Goal: Transaction & Acquisition: Purchase product/service

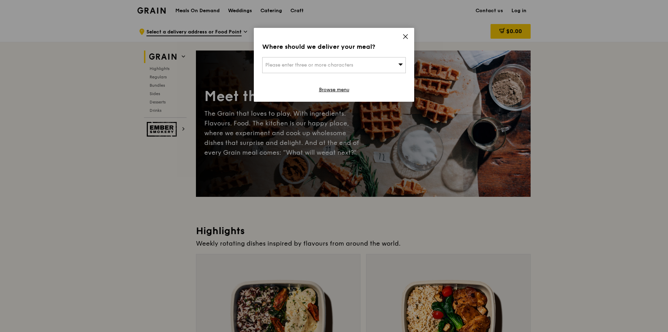
click at [405, 37] on icon at bounding box center [405, 37] width 4 height 4
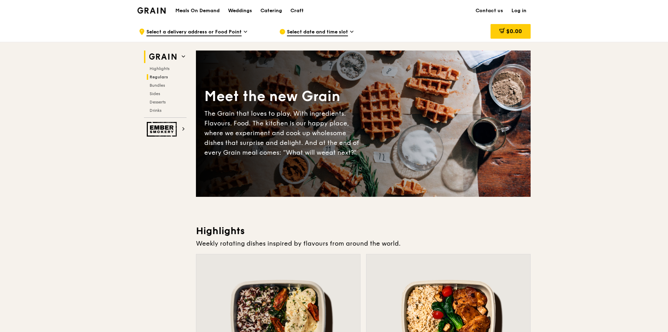
click at [159, 79] on span "Regulars" at bounding box center [159, 77] width 18 height 5
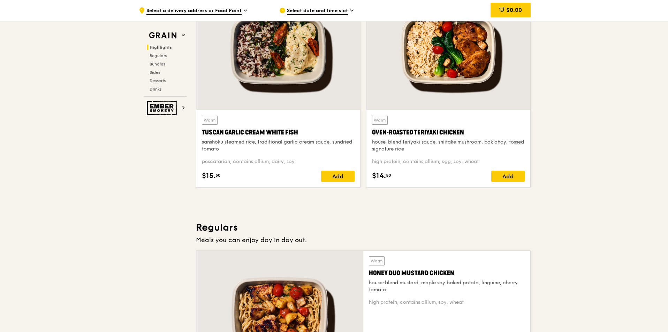
scroll to position [250, 0]
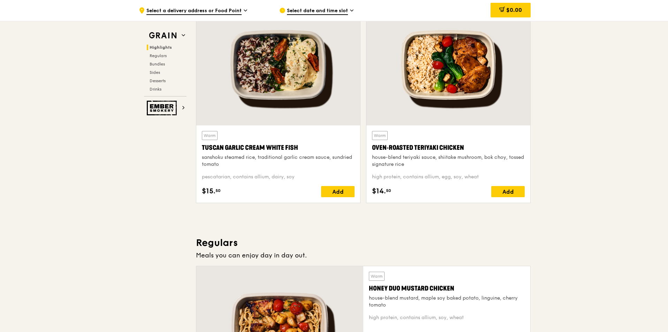
click at [239, 13] on span "Select a delivery address or Food Point" at bounding box center [193, 11] width 95 height 8
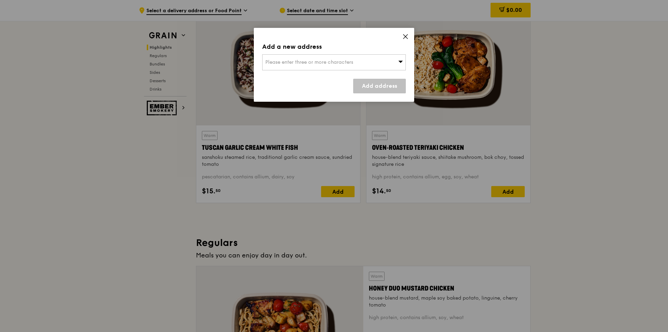
click at [402, 38] on div "Add a new address Please enter three or more characters Add address" at bounding box center [334, 65] width 160 height 74
click at [405, 36] on icon at bounding box center [405, 37] width 4 height 4
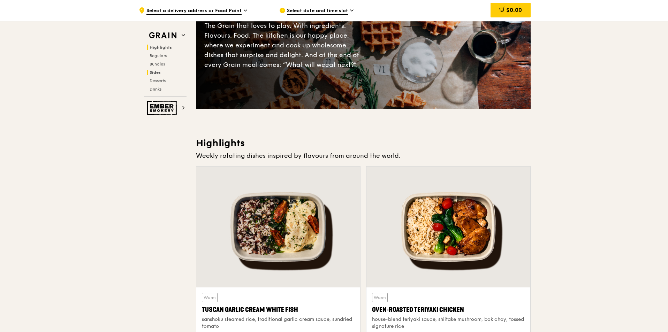
scroll to position [75, 0]
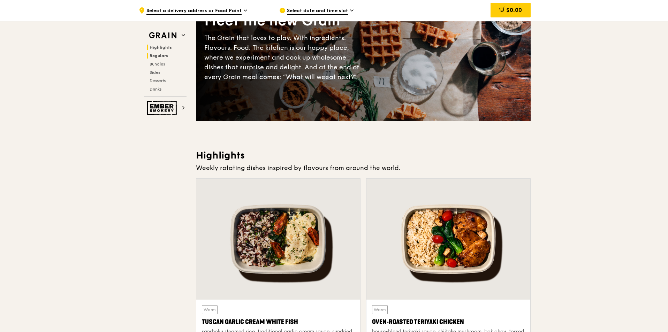
click at [163, 56] on span "Regulars" at bounding box center [159, 55] width 18 height 5
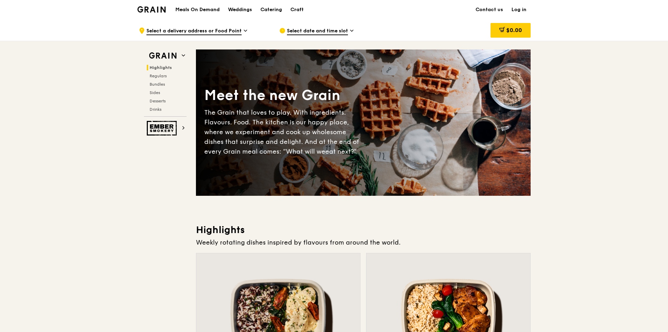
scroll to position [0, 0]
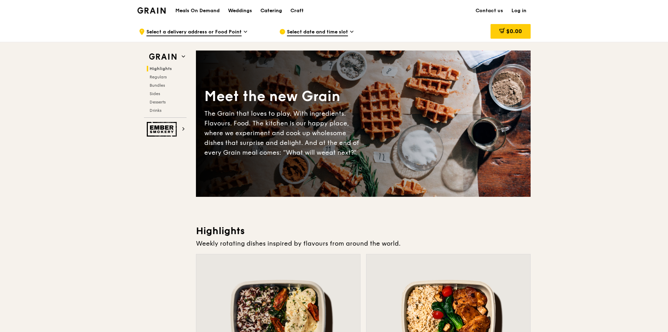
click at [271, 9] on div "Catering" at bounding box center [271, 10] width 22 height 21
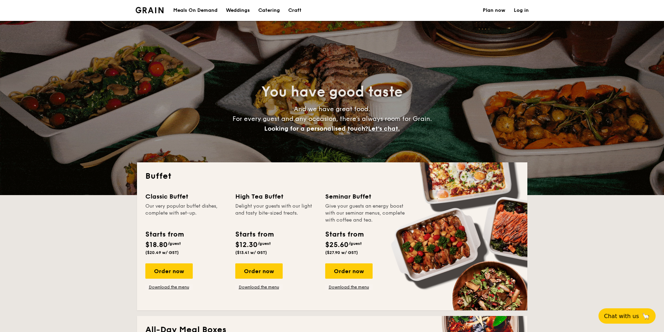
select select
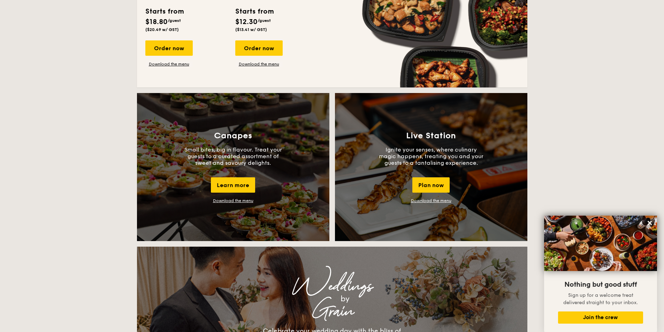
scroll to position [453, 0]
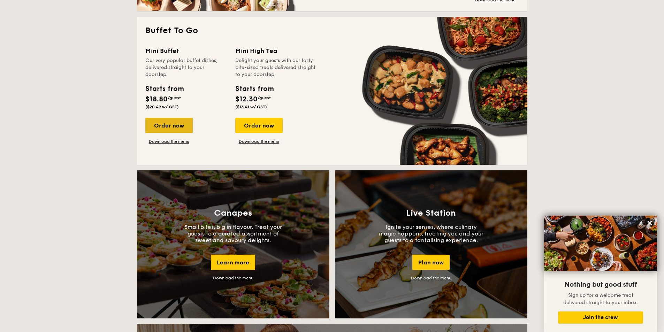
click at [182, 125] on div "Order now" at bounding box center [168, 125] width 47 height 15
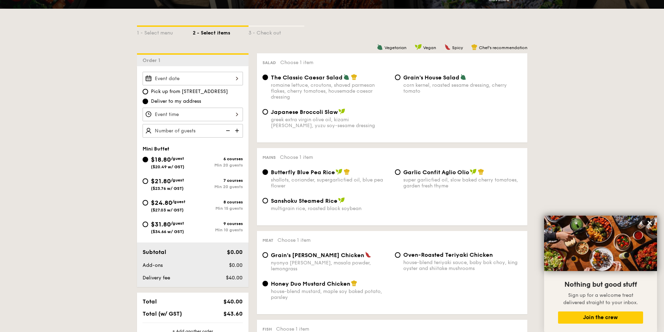
scroll to position [167, 0]
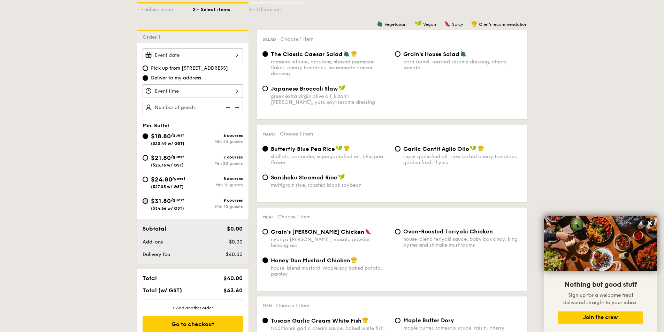
click at [147, 202] on input "$31.80 /guest ($34.66 w/ GST) 9 courses Min 10 guests" at bounding box center [146, 201] width 6 height 6
radio input "true"
radio input "false"
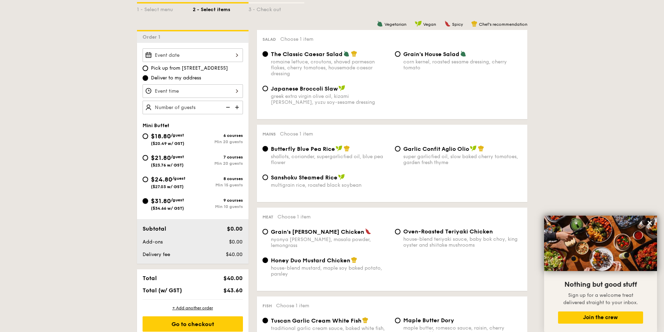
radio input "true"
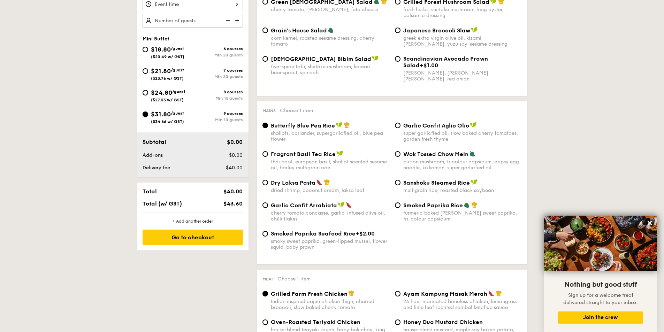
scroll to position [204, 0]
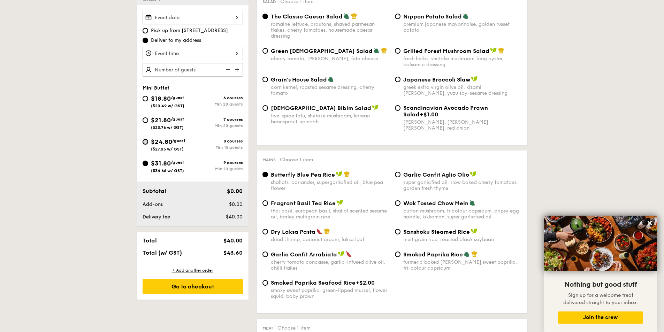
click at [146, 139] on input "$24.80 /guest ($27.03 w/ GST) 8 courses Min 15 guests" at bounding box center [146, 142] width 6 height 6
radio input "true"
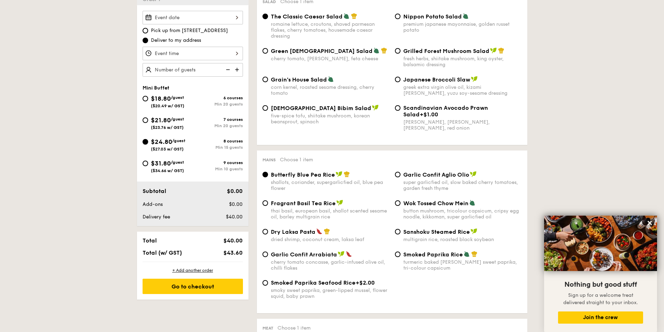
radio input "true"
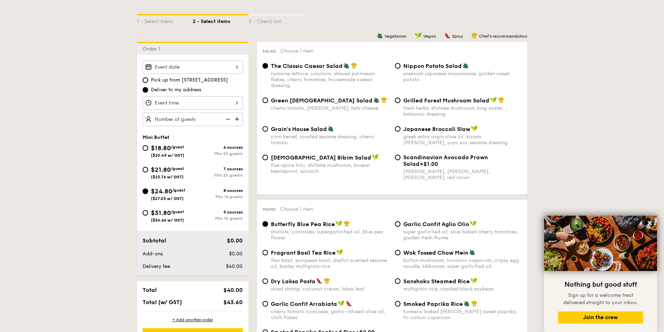
scroll to position [141, 0]
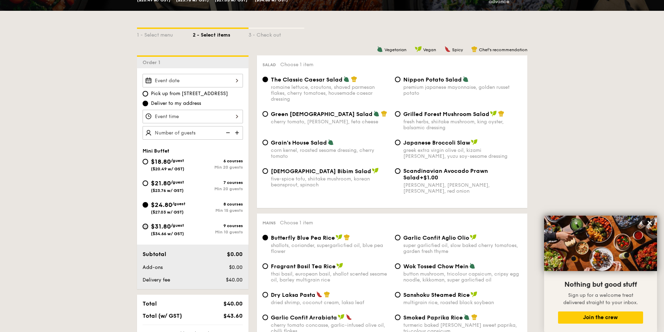
click at [146, 229] on input "$31.80 /guest ($34.66 w/ GST) 9 courses Min 10 guests" at bounding box center [146, 227] width 6 height 6
radio input "true"
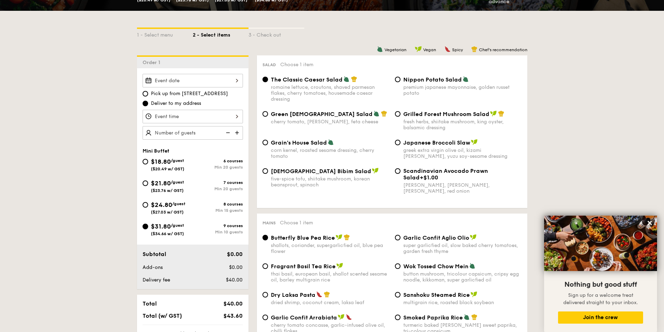
radio input "true"
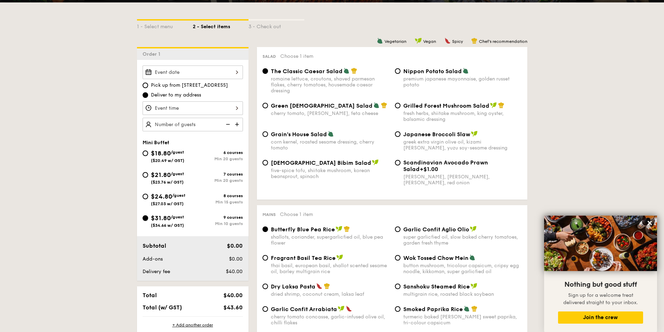
scroll to position [144, 0]
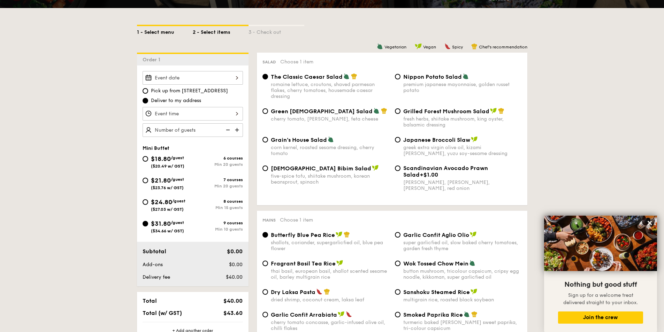
click at [158, 31] on div "1 - Select menu" at bounding box center [165, 31] width 56 height 10
select select
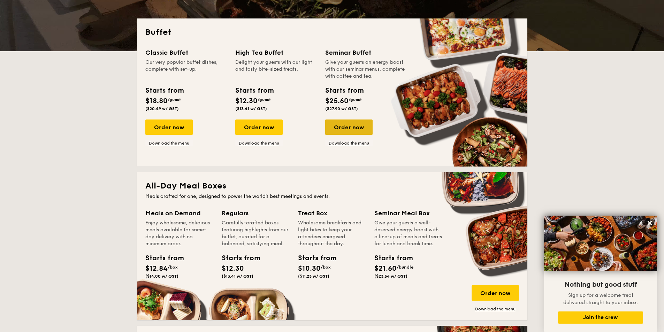
click at [357, 126] on div "Order now" at bounding box center [348, 127] width 47 height 15
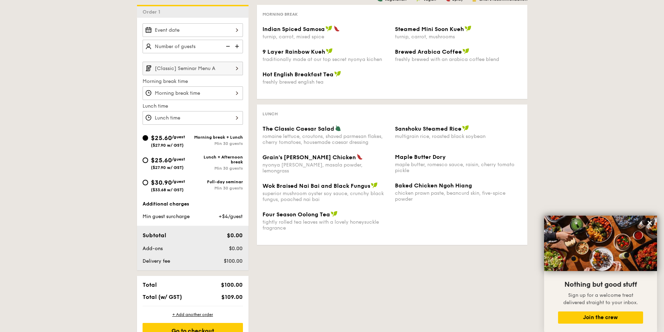
scroll to position [174, 0]
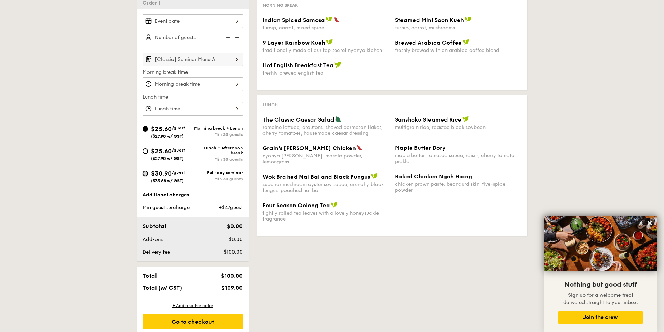
click at [144, 174] on input "$30.90 /guest ($33.68 w/ GST) Full-day seminar Min 30 guests" at bounding box center [146, 174] width 6 height 6
radio input "true"
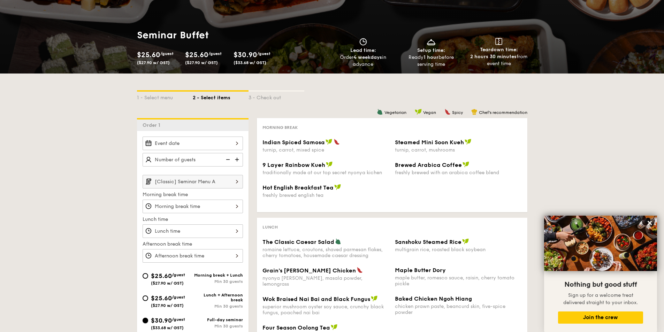
scroll to position [84, 0]
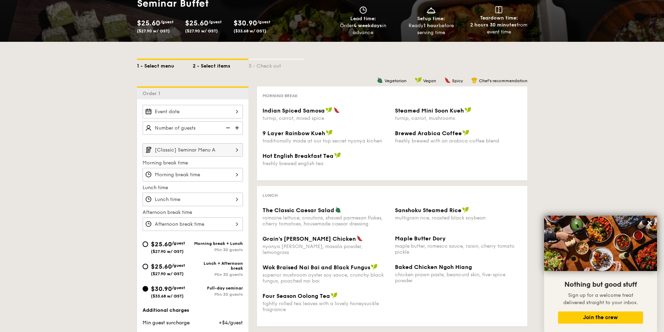
click at [152, 68] on div "1 - Select menu" at bounding box center [165, 65] width 56 height 10
select select
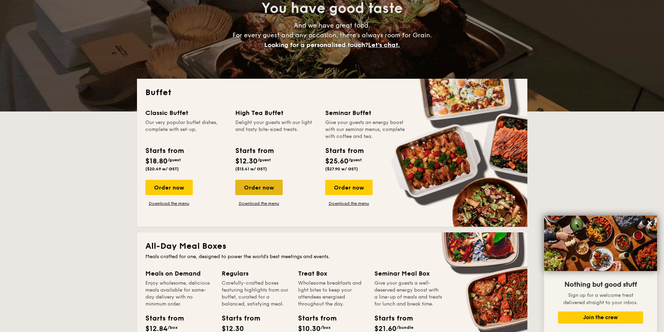
click at [274, 189] on div "Order now" at bounding box center [258, 187] width 47 height 15
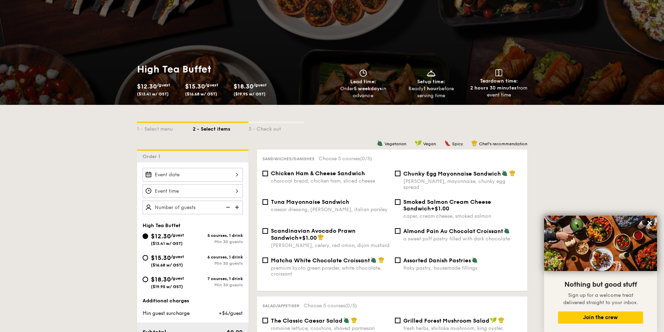
scroll to position [62, 0]
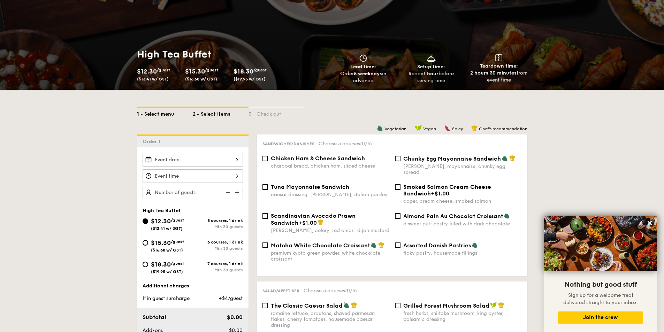
click at [164, 117] on div "1 - Select menu" at bounding box center [165, 113] width 56 height 10
select select
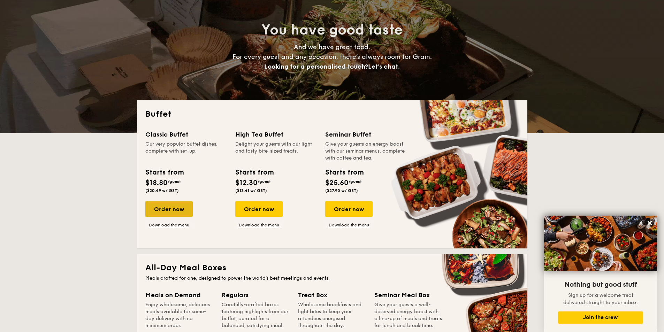
click at [176, 204] on div "Order now" at bounding box center [168, 208] width 47 height 15
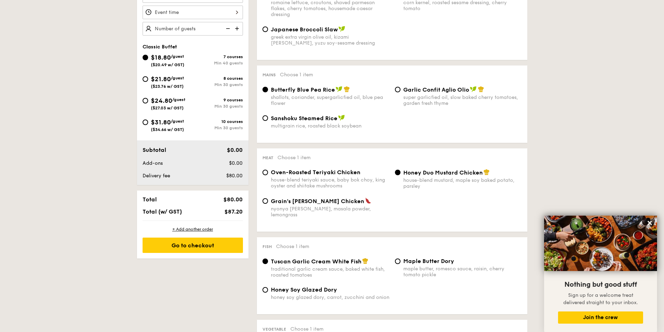
scroll to position [191, 0]
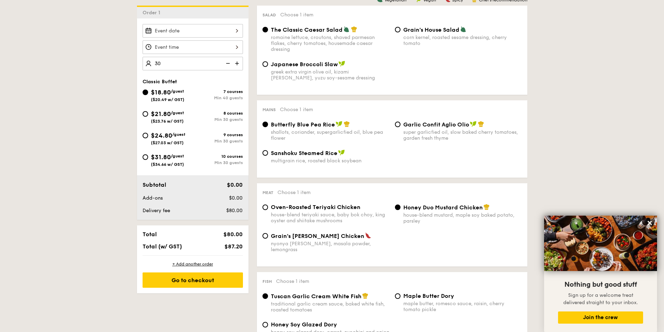
type input "40 guests"
click at [225, 30] on div at bounding box center [193, 31] width 100 height 14
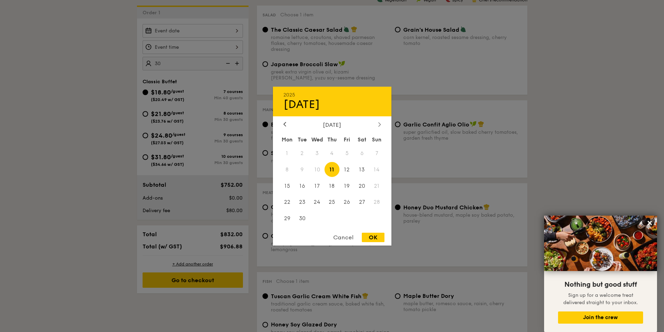
click at [377, 127] on div at bounding box center [379, 124] width 6 height 7
click at [59, 137] on div at bounding box center [332, 166] width 664 height 332
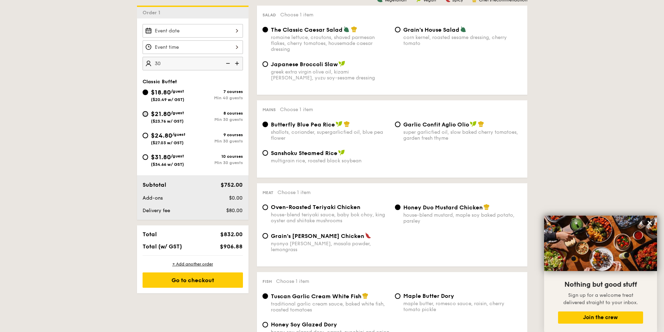
drag, startPoint x: 348, startPoint y: 214, endPoint x: 145, endPoint y: 114, distance: 227.0
click at [147, 115] on input "$21.80 /guest ($23.76 w/ GST) 8 courses Min 30 guests" at bounding box center [146, 114] width 6 height 6
radio input "true"
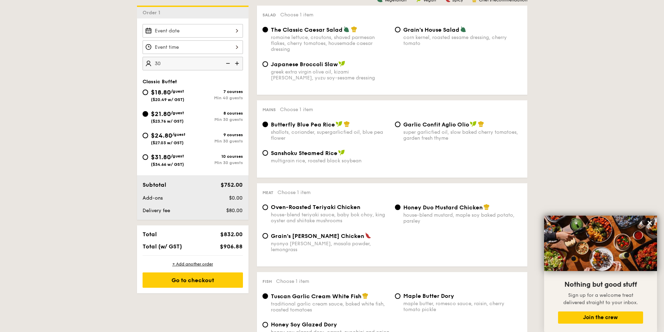
radio input "true"
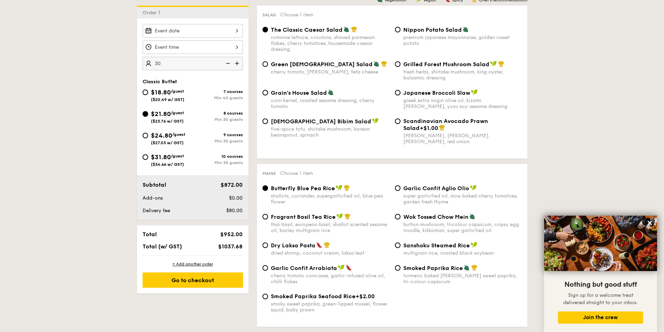
click at [145, 114] on input "$21.80 /guest ($23.76 w/ GST) 8 courses Min 30 guests" at bounding box center [146, 114] width 6 height 6
click at [145, 158] on input "$31.80 /guest ($34.66 w/ GST) 10 courses Min 30 guests" at bounding box center [146, 157] width 6 height 6
radio input "true"
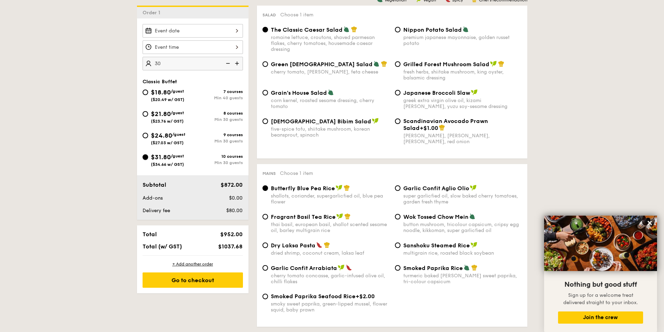
radio input "true"
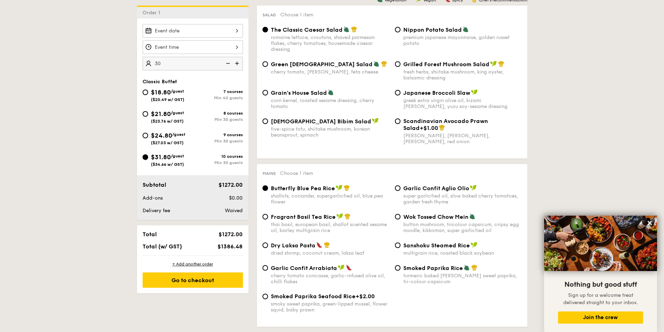
click at [145, 158] on input "$31.80 /guest ($34.66 w/ GST) 10 courses Min 30 guests" at bounding box center [146, 157] width 6 height 6
